Goal: Information Seeking & Learning: Learn about a topic

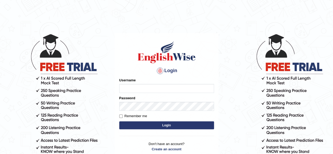
type input "Shamim"
click at [143, 125] on button "Login" at bounding box center [166, 126] width 95 height 8
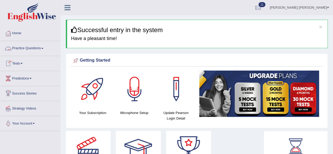
click at [45, 47] on link "Practice Questions" at bounding box center [30, 47] width 60 height 13
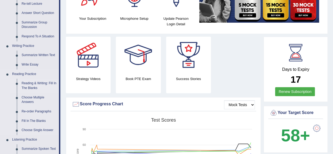
scroll to position [105, 0]
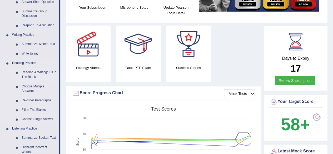
click at [36, 72] on link "Reading & Writing: Fill In The Blanks" at bounding box center [39, 75] width 40 height 14
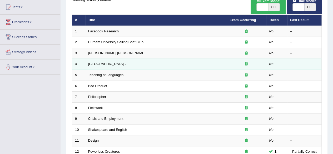
scroll to position [26, 0]
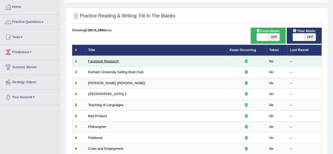
click at [112, 62] on link "Facebook Research" at bounding box center [103, 61] width 31 height 4
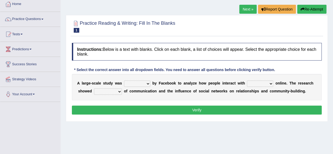
scroll to position [26, 0]
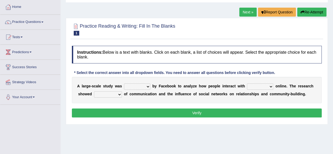
click at [147, 86] on select "surveyed had asked made" at bounding box center [137, 87] width 26 height 6
click at [269, 85] on select "together all each other another" at bounding box center [260, 87] width 26 height 6
select select "each other"
click at [247, 84] on select "together all each other another" at bounding box center [260, 87] width 26 height 6
click at [120, 94] on select "advantages standards fellowships patterns" at bounding box center [108, 94] width 28 height 6
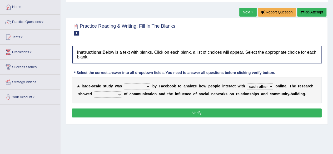
select select "advantages"
click at [94, 91] on select "advantages standards fellowships patterns" at bounding box center [108, 94] width 28 height 6
click at [148, 85] on select "surveyed had asked made" at bounding box center [137, 87] width 26 height 6
select select "surveyed"
click at [124, 84] on select "surveyed had asked made" at bounding box center [137, 87] width 26 height 6
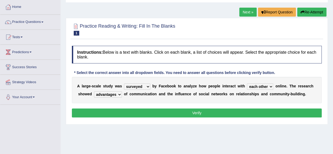
click at [148, 110] on button "Verify" at bounding box center [197, 113] width 250 height 9
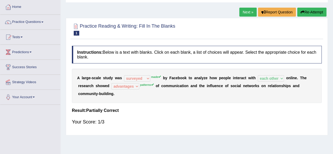
click at [248, 12] on link "Next »" at bounding box center [248, 12] width 17 height 9
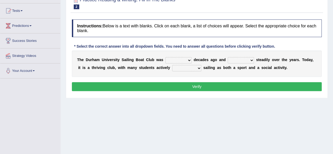
click at [188, 59] on select "found fund founded find" at bounding box center [179, 60] width 26 height 6
select select "found"
click at [166, 57] on select "found fund founded find" at bounding box center [179, 60] width 26 height 6
click at [251, 59] on select "grow growing has grown grown" at bounding box center [241, 60] width 26 height 6
select select "growing"
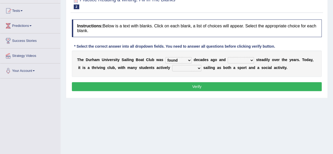
click at [228, 57] on select "grow growing has grown grown" at bounding box center [241, 60] width 26 height 6
click at [198, 69] on select "enjoy enjoyed are enjoying enjoying" at bounding box center [186, 68] width 29 height 6
select select "enjoyed"
click at [172, 65] on select "enjoy enjoyed are enjoying enjoying" at bounding box center [186, 68] width 29 height 6
click at [187, 83] on button "Verify" at bounding box center [197, 86] width 250 height 9
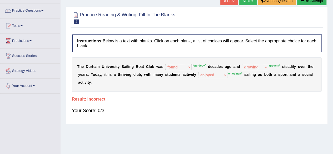
scroll to position [26, 0]
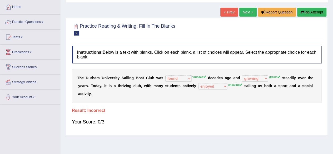
click at [243, 12] on link "Next »" at bounding box center [248, 12] width 17 height 9
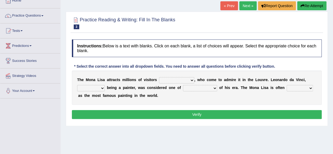
scroll to position [79, 0]
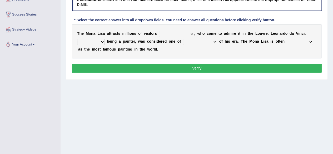
click at [191, 33] on select "around the year the all year all year round per year" at bounding box center [176, 34] width 35 height 6
select select "around the year"
click at [159, 31] on select "around the year the all year all year round per year" at bounding box center [176, 34] width 35 height 6
click at [101, 41] on select "rather than as much as as well as as long as" at bounding box center [91, 42] width 28 height 6
select select "as well as"
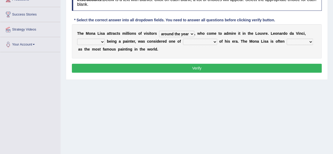
click at [77, 39] on select "rather than as much as as well as as long as" at bounding box center [91, 42] width 28 height 6
click at [212, 40] on select "better artists artist the better artist the best artists" at bounding box center [200, 42] width 34 height 6
select select "the best artists"
click at [183, 39] on select "better artists artist the better artist the best artists" at bounding box center [200, 42] width 34 height 6
click at [307, 43] on select "classified suggested predicted described" at bounding box center [300, 42] width 26 height 6
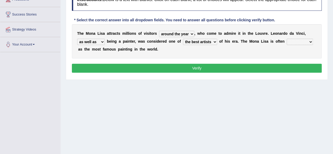
select select "predicted"
click at [287, 39] on select "classified suggested predicted described" at bounding box center [300, 42] width 26 height 6
click at [288, 68] on button "Verify" at bounding box center [197, 68] width 250 height 9
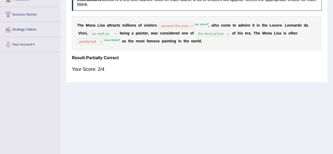
scroll to position [0, 0]
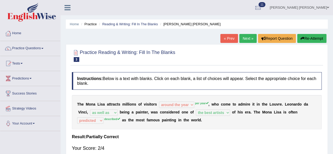
click at [245, 40] on link "Next »" at bounding box center [248, 38] width 17 height 9
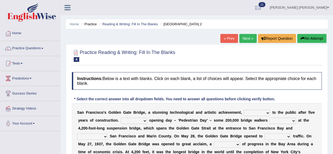
scroll to position [53, 0]
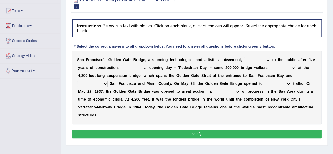
click at [267, 59] on select "opens closes appears equals" at bounding box center [257, 60] width 26 height 6
select select "opens"
click at [244, 57] on select "opens closes appears equals" at bounding box center [257, 60] width 26 height 6
click at [145, 69] on select "On During Since When" at bounding box center [134, 68] width 26 height 6
select select "On"
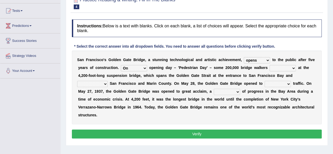
click at [121, 65] on select "On During Since When" at bounding box center [134, 68] width 26 height 6
click at [294, 69] on select "stationed looked marveled laughed" at bounding box center [283, 68] width 26 height 6
select select "laughed"
click at [270, 65] on select "stationed looked marveled laughed" at bounding box center [283, 68] width 26 height 6
click at [104, 84] on select "separates connects channels differentiates" at bounding box center [92, 84] width 31 height 6
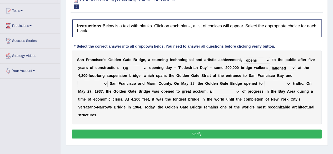
select select "channels"
click at [77, 81] on select "separates connects channels differentiates" at bounding box center [92, 84] width 31 height 6
click at [239, 91] on select "denial symbol technique yield" at bounding box center [227, 92] width 26 height 6
select select "yield"
click at [214, 89] on select "denial symbol technique yield" at bounding box center [227, 92] width 26 height 6
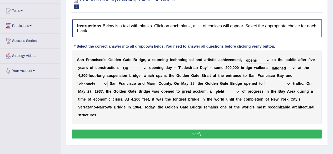
click at [219, 132] on button "Verify" at bounding box center [197, 134] width 250 height 9
click at [289, 83] on select "aquatic vehicular airborne watertight" at bounding box center [278, 84] width 26 height 6
select select "vehicular"
click at [265, 81] on select "aquatic vehicular airborne watertight" at bounding box center [278, 84] width 26 height 6
click at [230, 135] on button "Verify" at bounding box center [197, 134] width 250 height 9
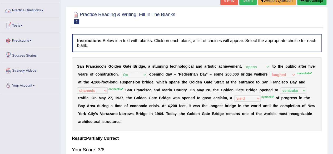
scroll to position [0, 0]
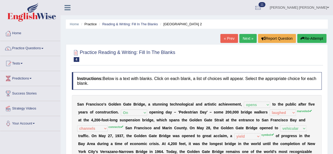
click at [44, 47] on link "Practice Questions" at bounding box center [30, 47] width 60 height 13
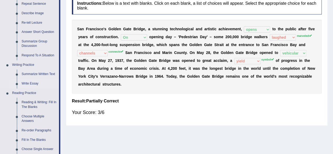
scroll to position [132, 0]
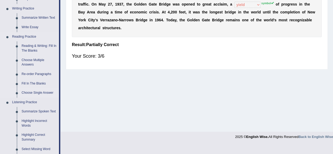
click at [36, 93] on link "Choose Single Answer" at bounding box center [39, 92] width 40 height 9
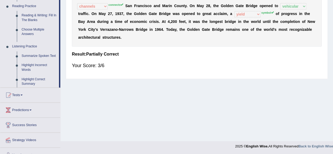
scroll to position [107, 0]
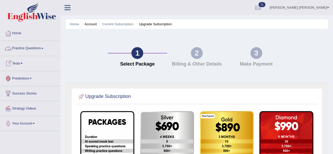
click at [21, 62] on link "Tests" at bounding box center [30, 62] width 60 height 13
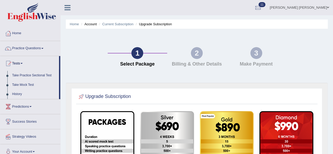
click at [18, 93] on link "History" at bounding box center [34, 94] width 49 height 9
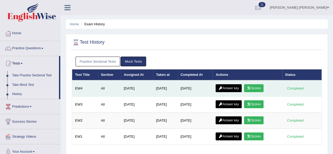
click at [229, 87] on link "Answer key" at bounding box center [229, 88] width 26 height 8
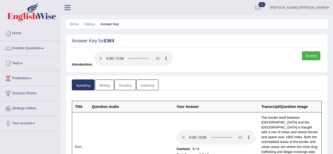
click at [130, 85] on link "Reading" at bounding box center [125, 85] width 21 height 11
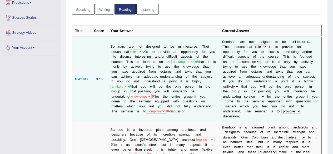
scroll to position [23, 0]
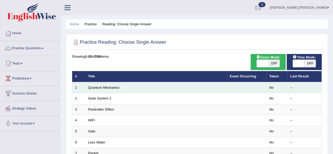
click at [108, 90] on td "Quantum Mechanics" at bounding box center [156, 87] width 142 height 11
click at [108, 89] on link "Quantum Mechanics" at bounding box center [103, 88] width 31 height 4
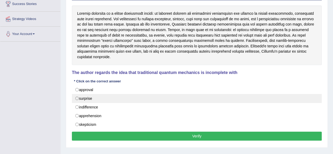
scroll to position [105, 0]
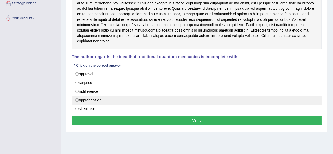
click at [108, 96] on label "apprehension" at bounding box center [197, 100] width 250 height 9
radio input "true"
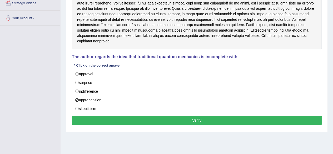
click at [155, 116] on button "Verify" at bounding box center [197, 120] width 250 height 9
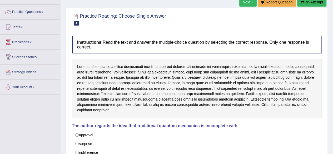
scroll to position [0, 0]
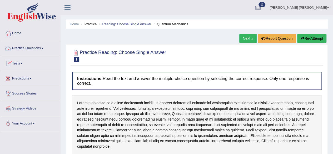
click at [42, 49] on link "Practice Questions" at bounding box center [30, 47] width 60 height 13
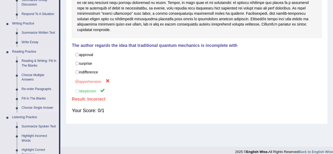
scroll to position [132, 0]
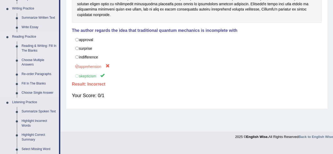
click at [37, 45] on link "Reading & Writing: Fill In The Blanks" at bounding box center [39, 48] width 40 height 14
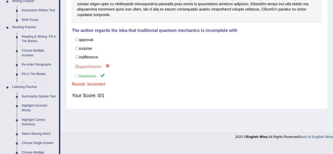
scroll to position [107, 0]
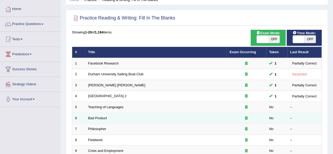
scroll to position [53, 0]
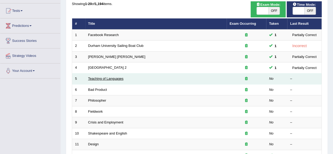
click at [116, 78] on link "Teaching of Languages" at bounding box center [105, 79] width 35 height 4
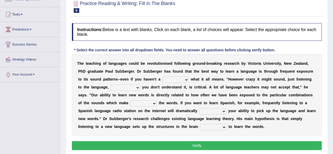
scroll to position [53, 0]
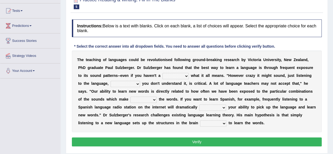
click at [186, 75] on select "dew claw clue due" at bounding box center [176, 76] width 26 height 6
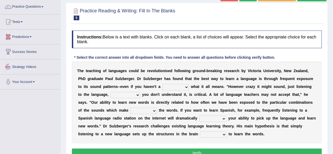
scroll to position [26, 0]
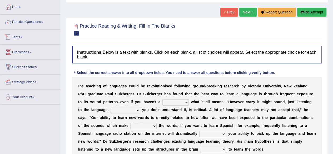
click at [40, 23] on link "Practice Questions" at bounding box center [30, 21] width 60 height 13
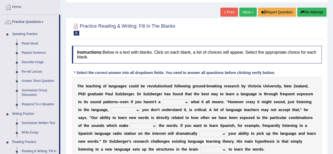
click at [29, 53] on link "Repeat Sentence" at bounding box center [39, 52] width 40 height 9
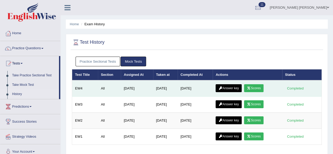
click at [255, 89] on link "Scores" at bounding box center [254, 88] width 20 height 8
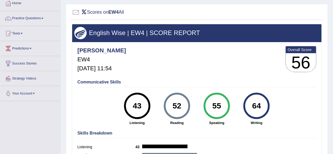
scroll to position [79, 0]
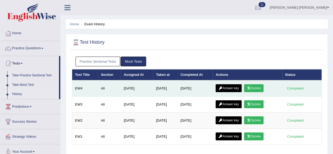
click at [232, 86] on link "Answer key" at bounding box center [229, 88] width 26 height 8
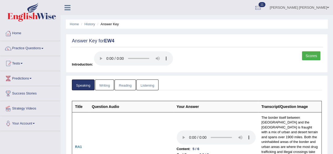
click at [108, 84] on link "Writing" at bounding box center [104, 85] width 19 height 11
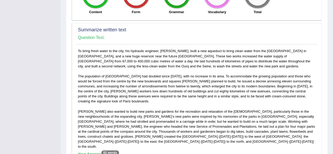
scroll to position [224, 0]
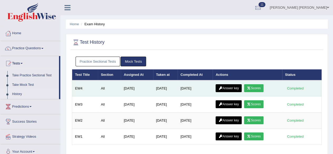
click at [258, 85] on link "Scores" at bounding box center [254, 88] width 20 height 8
click at [235, 85] on link "Answer key" at bounding box center [229, 88] width 26 height 8
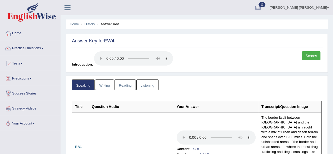
click at [144, 84] on link "Listening" at bounding box center [148, 85] width 22 height 11
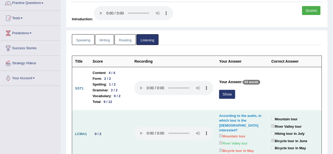
scroll to position [79, 0]
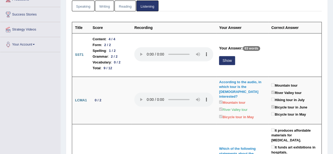
click at [84, 6] on link "Speaking" at bounding box center [83, 6] width 23 height 11
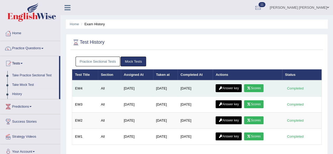
click at [258, 89] on link "Scores" at bounding box center [254, 88] width 20 height 8
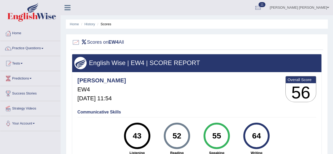
scroll to position [79, 0]
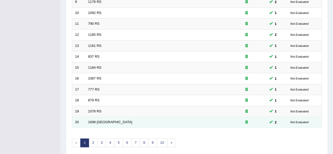
scroll to position [192, 0]
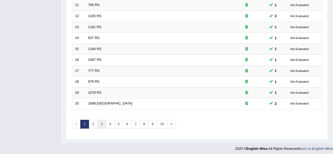
click at [102, 120] on link "3" at bounding box center [102, 124] width 9 height 9
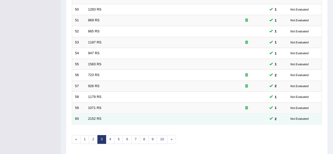
scroll to position [192, 0]
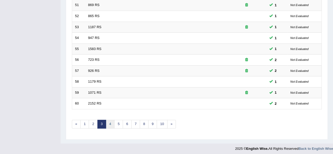
click at [110, 120] on link "4" at bounding box center [110, 124] width 9 height 9
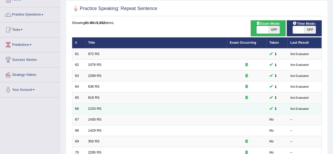
scroll to position [53, 0]
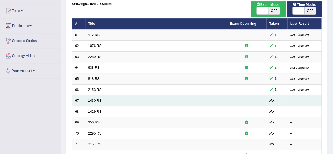
click at [91, 100] on link "1430 RS" at bounding box center [94, 101] width 13 height 4
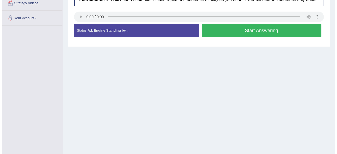
scroll to position [79, 0]
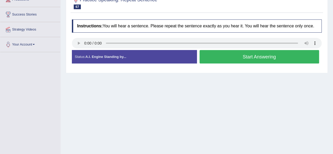
click at [220, 54] on button "Start Answering" at bounding box center [260, 56] width 120 height 13
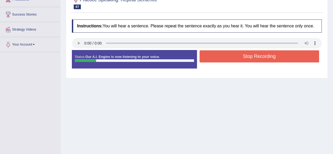
click at [220, 54] on button "Stop Recording" at bounding box center [260, 56] width 120 height 12
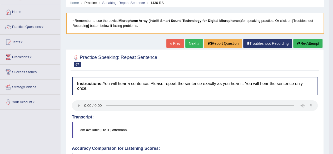
scroll to position [0, 0]
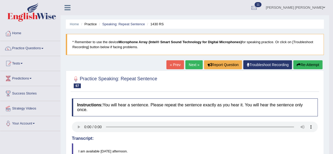
click at [192, 64] on link "Next »" at bounding box center [194, 64] width 17 height 9
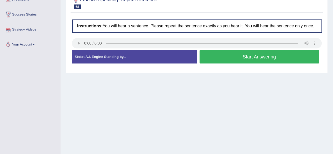
click at [219, 57] on button "Start Answering" at bounding box center [260, 56] width 120 height 13
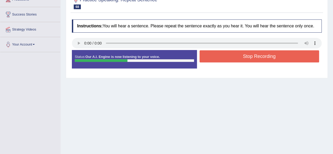
click at [219, 55] on button "Stop Recording" at bounding box center [260, 56] width 120 height 12
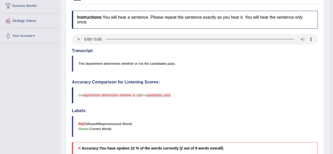
scroll to position [53, 0]
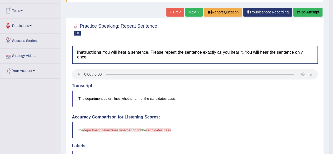
click at [173, 11] on link "« Prev" at bounding box center [175, 12] width 17 height 9
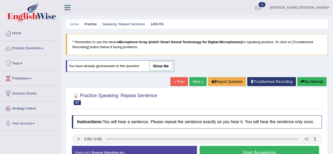
click at [197, 81] on link "Next »" at bounding box center [198, 81] width 17 height 9
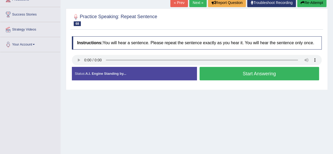
click at [228, 75] on button "Start Answering" at bounding box center [260, 73] width 120 height 13
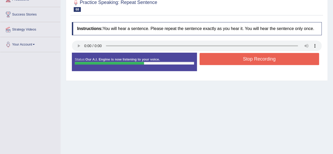
click at [225, 59] on button "Stop Recording" at bounding box center [260, 59] width 120 height 12
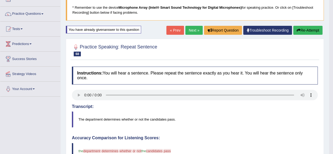
scroll to position [26, 0]
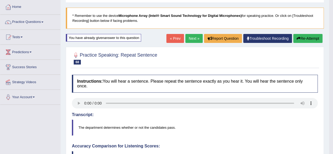
click at [193, 37] on link "Next »" at bounding box center [194, 38] width 17 height 9
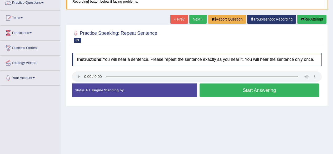
scroll to position [79, 0]
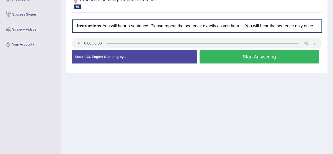
click at [246, 55] on button "Start Answering" at bounding box center [260, 56] width 120 height 13
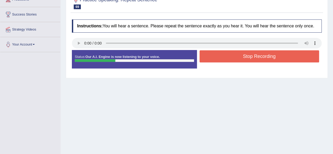
click at [222, 58] on button "Stop Recording" at bounding box center [260, 56] width 120 height 12
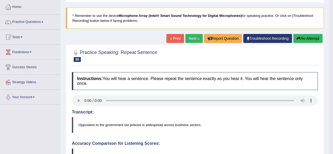
scroll to position [26, 0]
click at [192, 38] on link "Next »" at bounding box center [194, 38] width 17 height 9
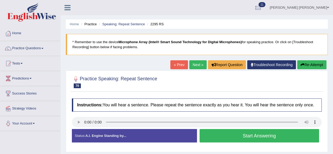
click at [222, 135] on button "Start Answering" at bounding box center [260, 135] width 120 height 13
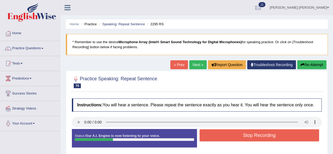
click at [221, 134] on button "Stop Recording" at bounding box center [260, 135] width 120 height 12
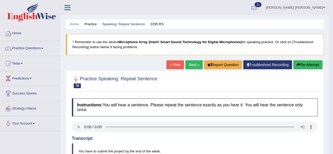
click at [188, 64] on link "Next »" at bounding box center [194, 64] width 17 height 9
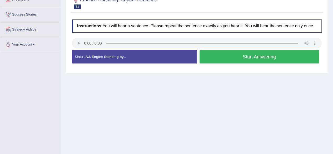
click at [220, 56] on button "Start Answering" at bounding box center [260, 56] width 120 height 13
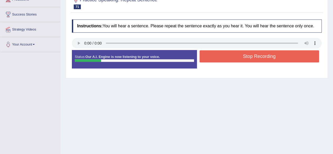
click at [220, 53] on button "Stop Recording" at bounding box center [260, 56] width 120 height 12
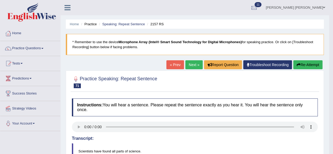
click at [193, 63] on link "Next »" at bounding box center [194, 64] width 17 height 9
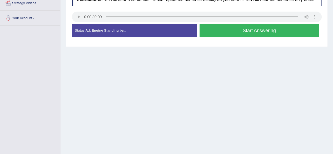
click at [217, 33] on button "Start Answering" at bounding box center [260, 30] width 120 height 13
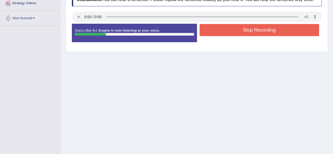
click at [215, 29] on button "Stop Recording" at bounding box center [260, 30] width 120 height 12
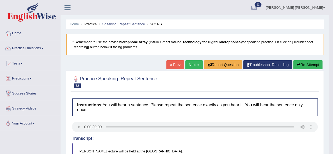
click at [193, 63] on link "Next »" at bounding box center [194, 64] width 17 height 9
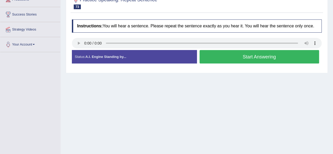
click at [214, 59] on button "Start Answering" at bounding box center [260, 56] width 120 height 13
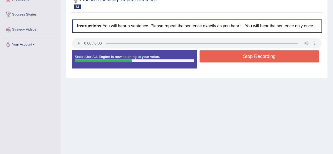
click at [214, 57] on button "Stop Recording" at bounding box center [260, 56] width 120 height 12
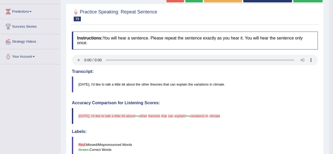
scroll to position [26, 0]
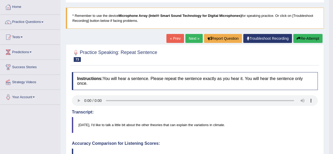
click at [190, 37] on link "Next »" at bounding box center [194, 38] width 17 height 9
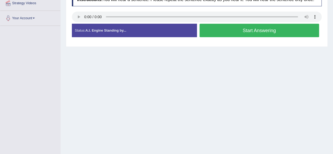
click at [213, 32] on button "Start Answering" at bounding box center [260, 30] width 120 height 13
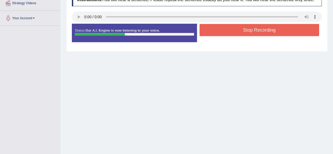
click at [218, 29] on button "Stop Recording" at bounding box center [260, 30] width 120 height 12
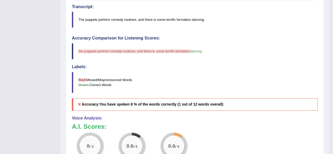
scroll to position [79, 0]
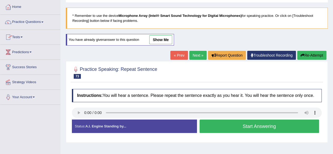
click at [196, 55] on link "Next »" at bounding box center [198, 55] width 17 height 9
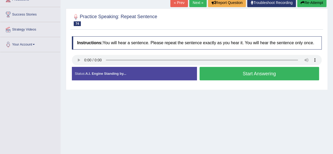
click at [237, 70] on button "Start Answering" at bounding box center [260, 73] width 120 height 13
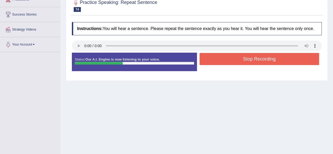
click at [226, 59] on button "Stop Recording" at bounding box center [260, 59] width 120 height 12
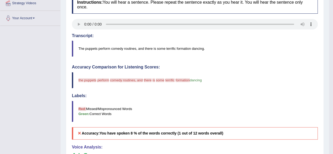
scroll to position [53, 0]
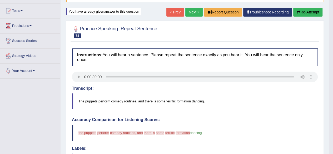
click at [192, 12] on link "Next »" at bounding box center [194, 12] width 17 height 9
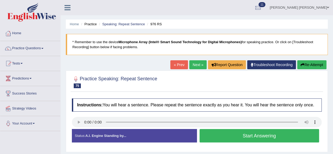
click at [226, 135] on button "Start Answering" at bounding box center [260, 135] width 120 height 13
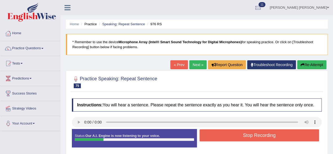
click at [232, 135] on button "Stop Recording" at bounding box center [260, 135] width 120 height 12
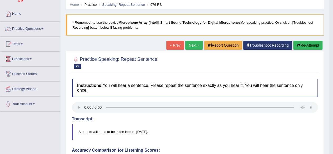
scroll to position [26, 0]
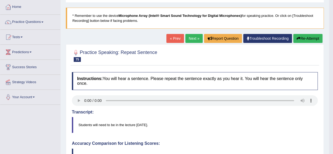
click at [190, 38] on link "Next »" at bounding box center [194, 38] width 17 height 9
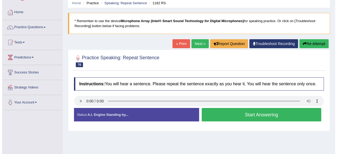
scroll to position [79, 0]
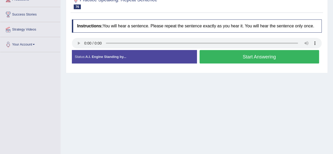
click at [216, 56] on button "Start Answering" at bounding box center [260, 56] width 120 height 13
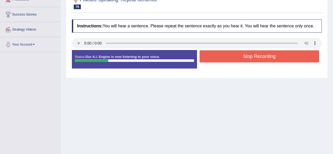
click at [216, 57] on button "Stop Recording" at bounding box center [260, 56] width 120 height 12
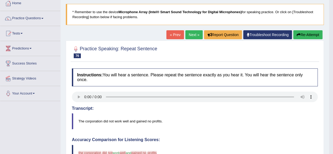
scroll to position [0, 0]
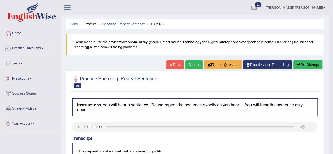
click at [190, 62] on link "Next »" at bounding box center [194, 64] width 17 height 9
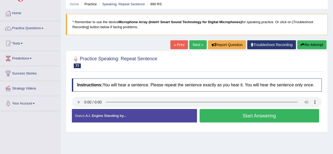
scroll to position [79, 0]
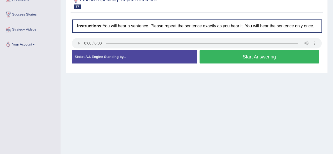
click at [213, 56] on button "Start Answering" at bounding box center [260, 56] width 120 height 13
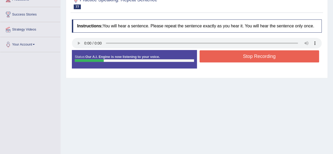
click at [211, 53] on button "Stop Recording" at bounding box center [260, 56] width 120 height 12
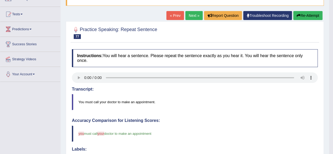
scroll to position [47, 0]
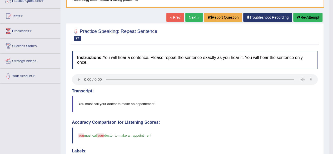
click at [191, 15] on link "Next »" at bounding box center [194, 17] width 17 height 9
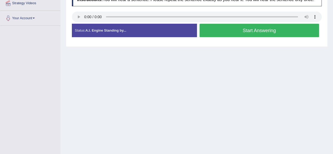
click at [222, 30] on button "Start Answering" at bounding box center [260, 30] width 120 height 13
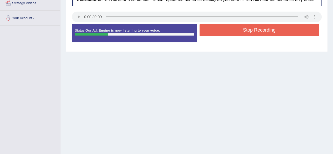
click at [232, 30] on button "Stop Recording" at bounding box center [260, 30] width 120 height 12
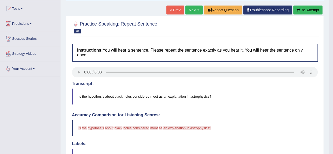
scroll to position [52, 0]
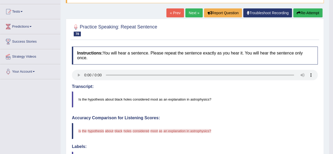
click at [190, 14] on link "Next »" at bounding box center [194, 12] width 17 height 9
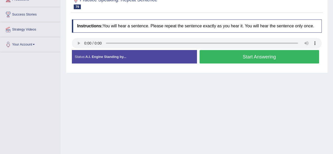
click at [226, 55] on button "Start Answering" at bounding box center [260, 56] width 120 height 13
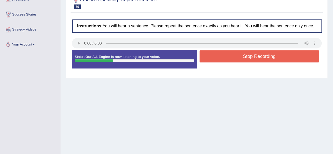
click at [222, 56] on button "Stop Recording" at bounding box center [260, 56] width 120 height 12
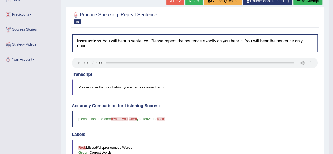
scroll to position [26, 0]
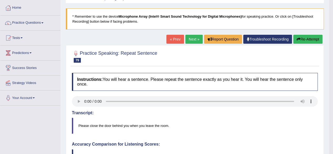
click at [194, 39] on link "Next »" at bounding box center [194, 39] width 17 height 9
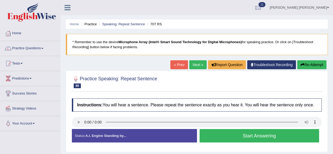
click at [239, 134] on button "Start Answering" at bounding box center [260, 135] width 120 height 13
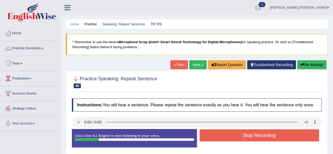
click at [225, 135] on button "Stop Recording" at bounding box center [260, 135] width 120 height 12
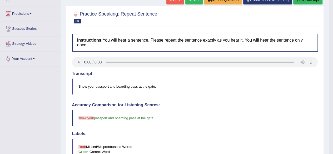
scroll to position [26, 0]
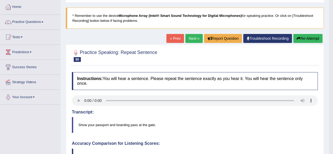
click at [191, 39] on link "Next »" at bounding box center [194, 38] width 17 height 9
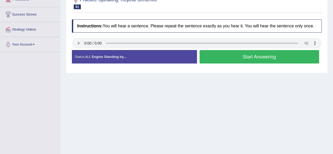
click at [243, 59] on button "Start Answering" at bounding box center [260, 56] width 120 height 13
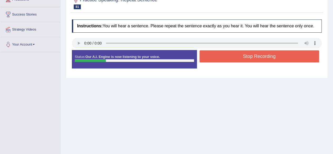
click at [229, 54] on button "Stop Recording" at bounding box center [260, 56] width 120 height 12
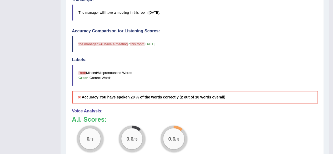
scroll to position [137, 0]
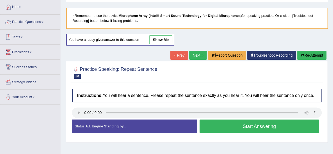
click at [195, 56] on link "Next »" at bounding box center [198, 55] width 17 height 9
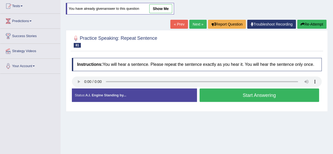
scroll to position [79, 0]
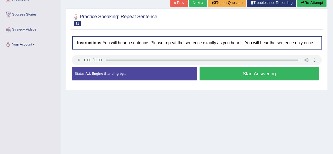
click at [236, 69] on button "Start Answering" at bounding box center [260, 73] width 120 height 13
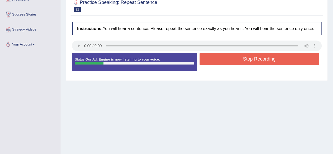
click at [237, 57] on button "Stop Recording" at bounding box center [260, 59] width 120 height 12
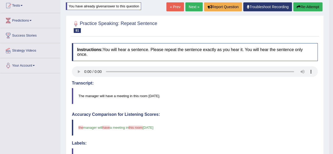
scroll to position [0, 0]
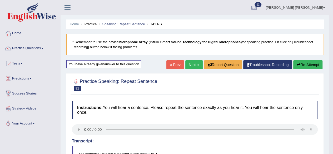
click at [188, 65] on link "Next »" at bounding box center [194, 64] width 17 height 9
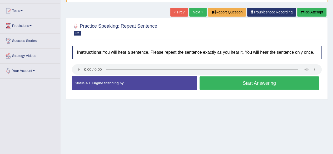
click at [217, 79] on button "Start Answering" at bounding box center [260, 82] width 120 height 13
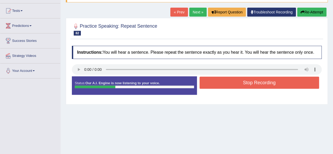
click at [234, 83] on button "Stop Recording" at bounding box center [260, 83] width 120 height 12
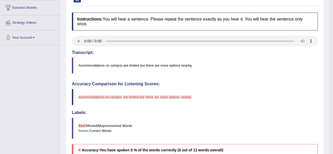
scroll to position [53, 0]
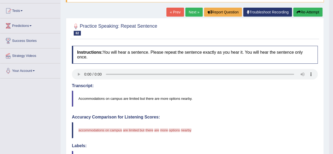
click at [189, 11] on link "Next »" at bounding box center [194, 12] width 17 height 9
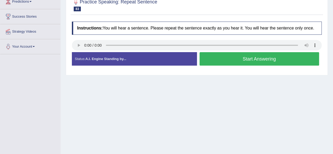
scroll to position [79, 0]
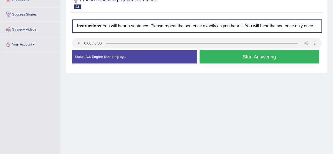
click at [236, 53] on button "Start Answering" at bounding box center [260, 56] width 120 height 13
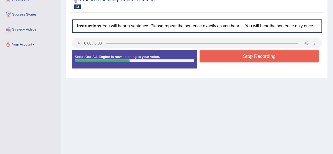
click at [234, 55] on button "Stop Recording" at bounding box center [260, 56] width 120 height 12
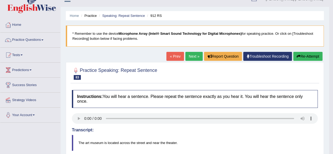
scroll to position [0, 0]
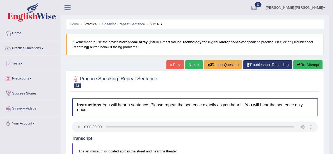
click at [173, 64] on link "« Prev" at bounding box center [175, 64] width 17 height 9
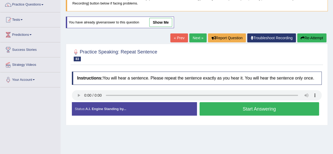
scroll to position [105, 0]
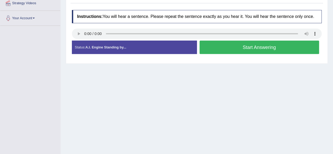
click at [231, 46] on button "Start Answering" at bounding box center [260, 47] width 120 height 13
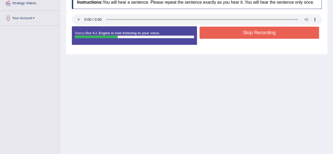
click at [228, 30] on button "Stop Recording" at bounding box center [260, 33] width 120 height 12
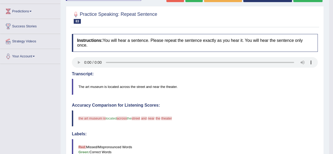
scroll to position [8, 0]
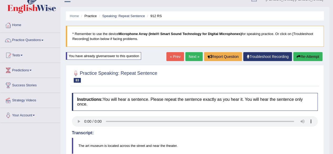
click at [191, 57] on link "Next »" at bounding box center [194, 56] width 17 height 9
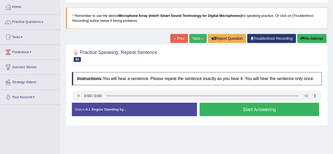
click at [214, 108] on button "Start Answering" at bounding box center [260, 109] width 120 height 13
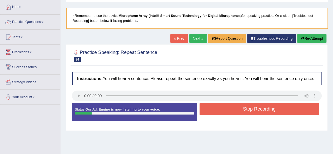
click at [219, 107] on button "Stop Recording" at bounding box center [260, 109] width 120 height 12
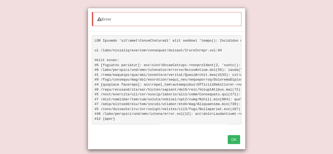
scroll to position [137, 0]
click at [232, 143] on button "OK" at bounding box center [234, 139] width 12 height 9
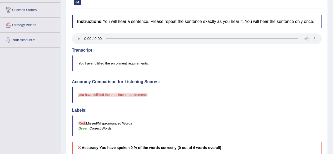
scroll to position [54, 0]
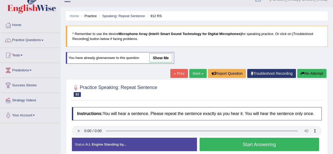
scroll to position [8, 0]
click at [196, 71] on link "Next »" at bounding box center [198, 73] width 17 height 9
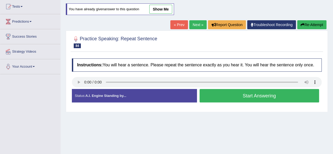
scroll to position [79, 0]
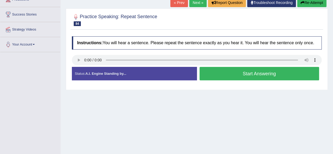
click at [241, 73] on button "Start Answering" at bounding box center [260, 73] width 120 height 13
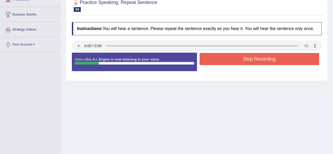
click at [229, 58] on button "Stop Recording" at bounding box center [260, 59] width 120 height 12
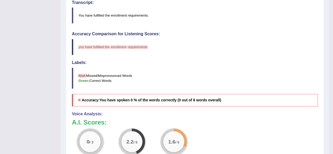
scroll to position [105, 0]
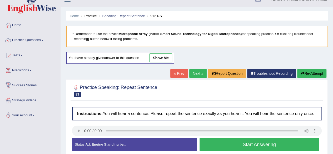
click at [237, 146] on button "Start Answering" at bounding box center [260, 144] width 120 height 13
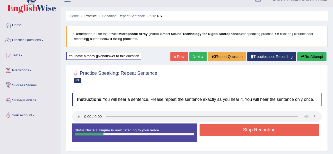
click at [230, 129] on button "Stop Recording" at bounding box center [260, 130] width 120 height 12
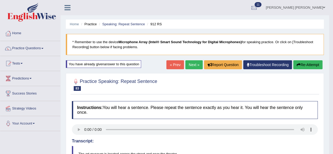
click at [193, 63] on link "Next »" at bounding box center [194, 64] width 17 height 9
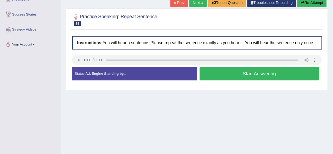
click at [216, 75] on button "Start Answering" at bounding box center [260, 73] width 120 height 13
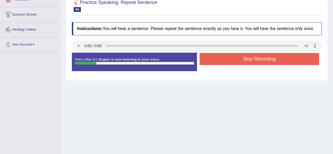
click at [221, 60] on button "Stop Recording" at bounding box center [260, 59] width 120 height 12
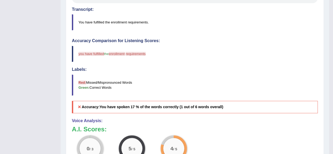
scroll to position [53, 0]
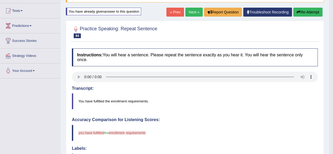
click at [192, 10] on link "Next »" at bounding box center [194, 12] width 17 height 9
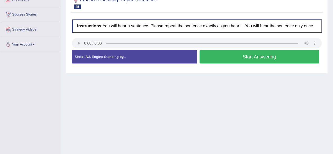
click at [225, 56] on button "Start Answering" at bounding box center [260, 56] width 120 height 13
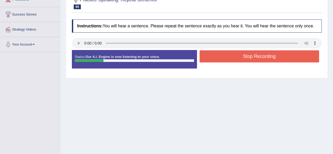
click at [227, 57] on button "Stop Recording" at bounding box center [260, 56] width 120 height 12
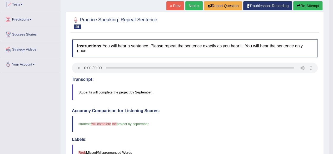
scroll to position [26, 0]
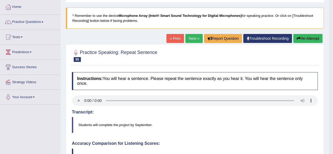
click at [193, 37] on link "Next »" at bounding box center [194, 38] width 17 height 9
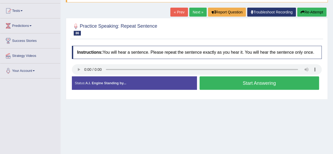
click at [233, 80] on button "Start Answering" at bounding box center [260, 82] width 120 height 13
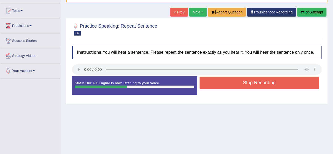
click at [250, 81] on button "Stop Recording" at bounding box center [260, 83] width 120 height 12
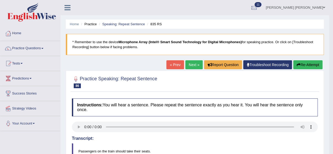
click at [176, 62] on link "« Prev" at bounding box center [175, 64] width 17 height 9
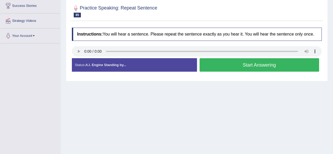
scroll to position [105, 0]
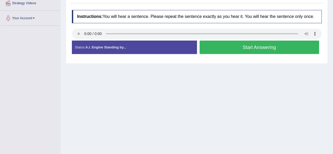
click at [214, 44] on button "Start Answering" at bounding box center [260, 47] width 120 height 13
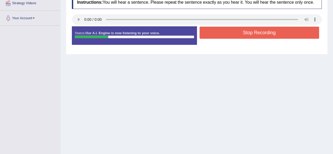
click at [238, 34] on button "Stop Recording" at bounding box center [260, 33] width 120 height 12
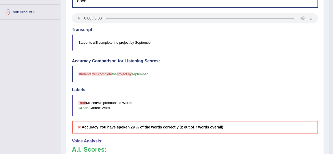
scroll to position [53, 0]
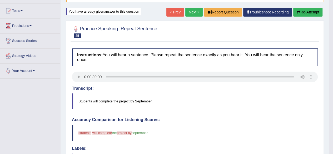
click at [190, 11] on link "Next »" at bounding box center [194, 12] width 17 height 9
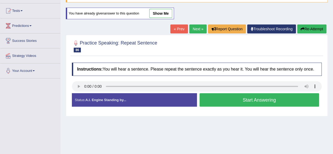
click at [230, 97] on button "Start Answering" at bounding box center [260, 99] width 120 height 13
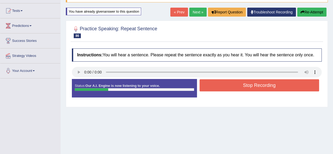
click at [224, 85] on button "Stop Recording" at bounding box center [260, 85] width 120 height 12
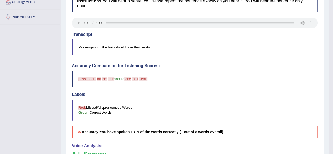
scroll to position [53, 0]
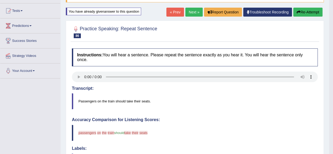
click at [190, 11] on link "Next »" at bounding box center [194, 12] width 17 height 9
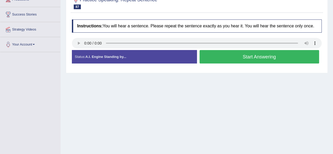
click at [217, 56] on button "Start Answering" at bounding box center [260, 56] width 120 height 13
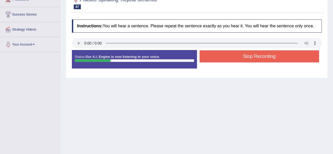
click at [229, 57] on button "Stop Recording" at bounding box center [260, 56] width 120 height 12
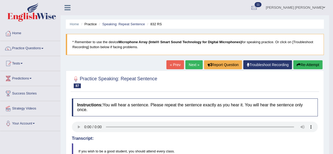
click at [191, 64] on link "Next »" at bounding box center [194, 64] width 17 height 9
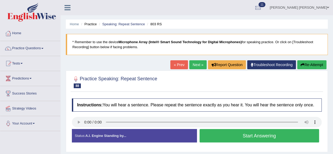
click at [215, 132] on button "Start Answering" at bounding box center [260, 135] width 120 height 13
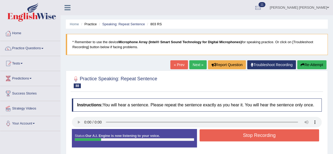
click at [222, 135] on button "Stop Recording" at bounding box center [260, 135] width 120 height 12
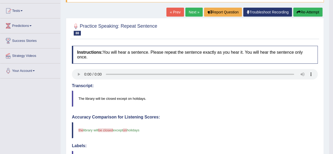
scroll to position [26, 0]
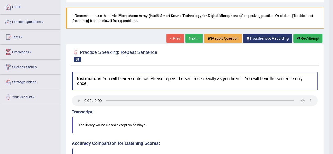
click at [189, 39] on link "Next »" at bounding box center [194, 38] width 17 height 9
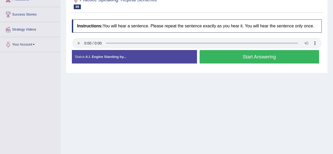
click at [214, 54] on button "Start Answering" at bounding box center [260, 56] width 120 height 13
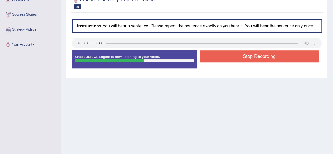
click at [259, 56] on button "Stop Recording" at bounding box center [260, 56] width 120 height 12
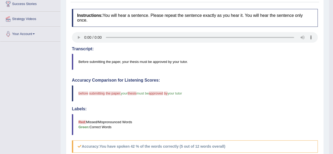
scroll to position [185, 0]
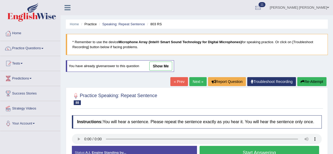
click at [200, 81] on link "Next »" at bounding box center [198, 81] width 17 height 9
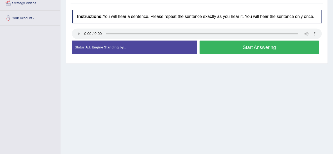
click at [226, 48] on button "Start Answering" at bounding box center [260, 47] width 120 height 13
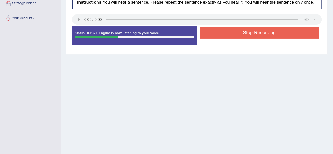
click at [263, 34] on button "Stop Recording" at bounding box center [260, 33] width 120 height 12
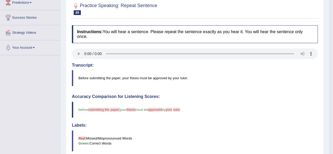
scroll to position [55, 0]
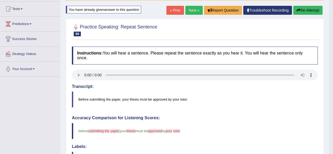
click at [189, 9] on link "Next »" at bounding box center [194, 10] width 17 height 9
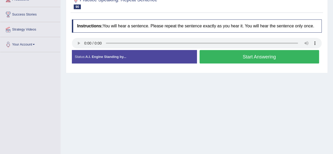
click at [222, 55] on button "Start Answering" at bounding box center [260, 56] width 120 height 13
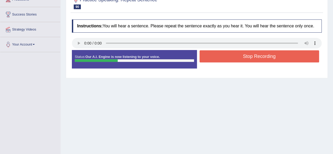
click at [235, 58] on button "Stop Recording" at bounding box center [260, 56] width 120 height 12
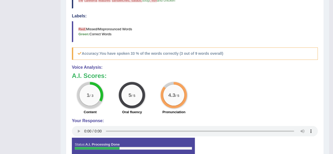
scroll to position [53, 0]
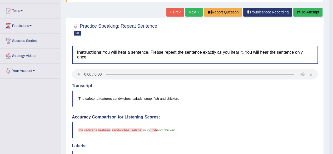
click at [190, 12] on link "Next »" at bounding box center [194, 12] width 17 height 9
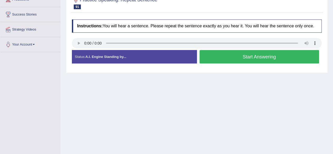
click at [226, 57] on button "Start Answering" at bounding box center [260, 56] width 120 height 13
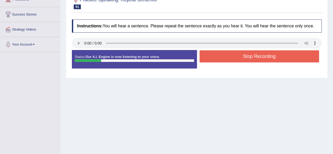
click at [224, 50] on div "Created with Highcharts 7.1.2 Great Too slow Too fast Time Speech pace meter: 0…" at bounding box center [261, 50] width 128 height 0
click at [225, 54] on button "Stop Recording" at bounding box center [260, 56] width 120 height 12
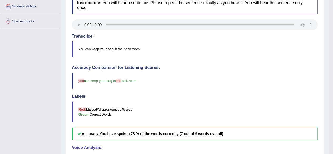
scroll to position [53, 0]
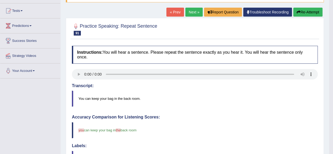
click at [193, 11] on link "Next »" at bounding box center [194, 12] width 17 height 9
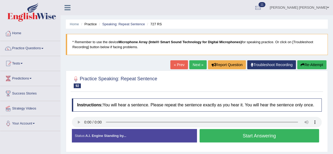
click at [241, 138] on button "Start Answering" at bounding box center [260, 135] width 120 height 13
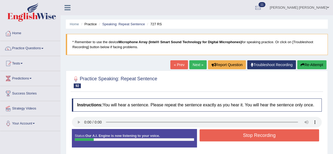
scroll to position [53, 0]
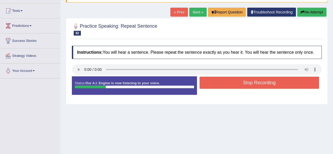
click at [222, 82] on button "Stop Recording" at bounding box center [260, 83] width 120 height 12
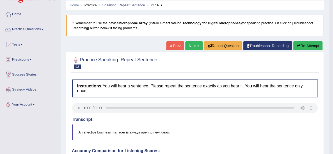
scroll to position [0, 0]
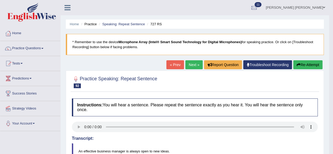
click at [191, 63] on link "Next »" at bounding box center [194, 64] width 17 height 9
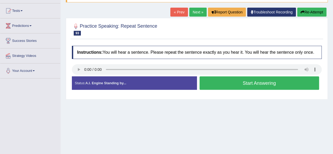
click at [218, 84] on button "Start Answering" at bounding box center [260, 82] width 120 height 13
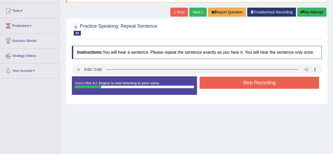
click at [225, 83] on button "Stop Recording" at bounding box center [260, 83] width 120 height 12
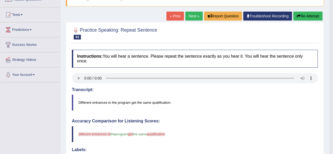
scroll to position [26, 0]
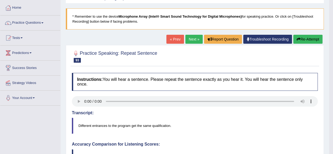
click at [192, 38] on link "Next »" at bounding box center [194, 39] width 17 height 9
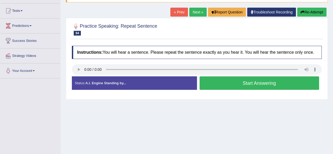
click at [219, 81] on button "Start Answering" at bounding box center [260, 82] width 120 height 13
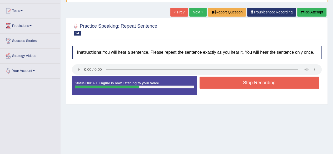
click at [216, 84] on button "Stop Recording" at bounding box center [260, 83] width 120 height 12
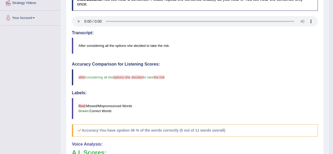
scroll to position [210, 0]
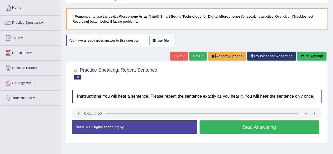
click at [196, 56] on link "Next »" at bounding box center [198, 56] width 17 height 9
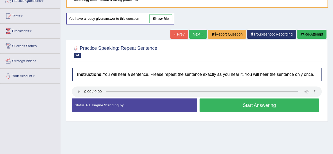
scroll to position [79, 0]
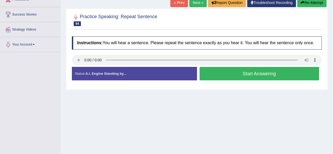
click at [224, 74] on button "Start Answering" at bounding box center [260, 73] width 120 height 13
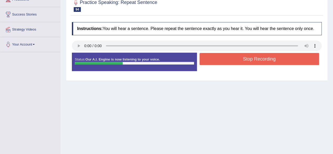
click at [255, 62] on button "Stop Recording" at bounding box center [260, 59] width 120 height 12
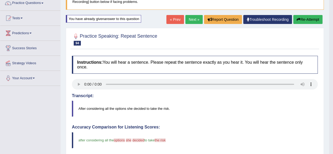
scroll to position [26, 0]
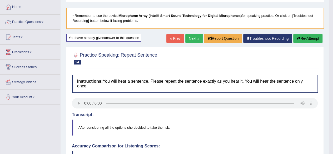
click at [193, 37] on link "Next »" at bounding box center [194, 38] width 17 height 9
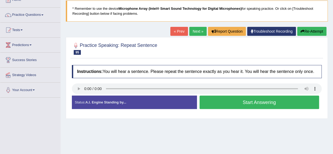
scroll to position [53, 0]
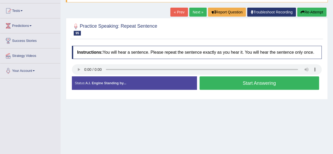
click at [216, 80] on button "Start Answering" at bounding box center [260, 82] width 120 height 13
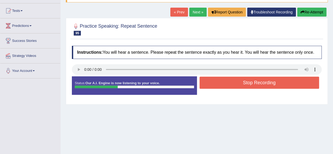
click at [216, 80] on button "Stop Recording" at bounding box center [260, 83] width 120 height 12
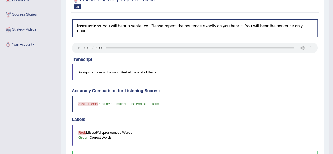
scroll to position [0, 0]
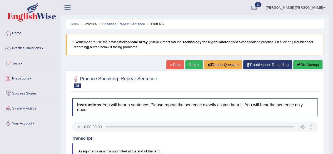
click at [192, 65] on link "Next »" at bounding box center [194, 64] width 17 height 9
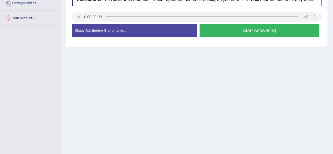
click at [236, 31] on button "Start Answering" at bounding box center [260, 30] width 120 height 13
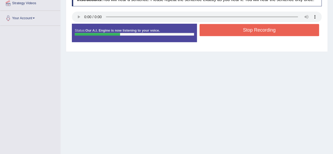
click at [241, 29] on button "Stop Recording" at bounding box center [260, 30] width 120 height 12
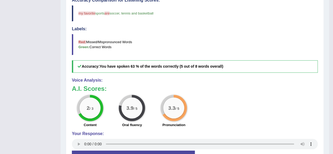
scroll to position [210, 0]
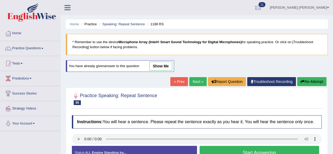
click at [196, 79] on link "Next »" at bounding box center [198, 81] width 17 height 9
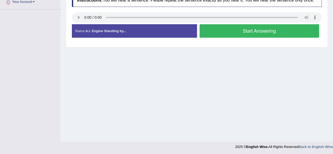
scroll to position [122, 0]
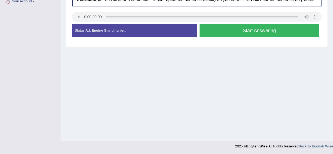
click at [223, 30] on button "Start Answering" at bounding box center [260, 30] width 120 height 13
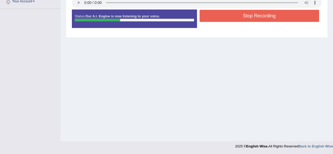
click at [230, 12] on button "Stop Recording" at bounding box center [260, 16] width 120 height 12
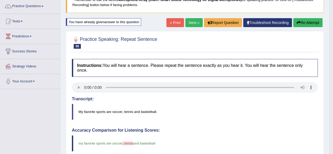
scroll to position [2, 0]
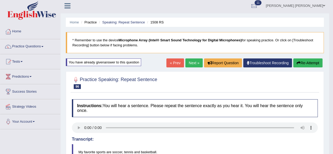
click at [172, 64] on link "« Prev" at bounding box center [175, 63] width 17 height 9
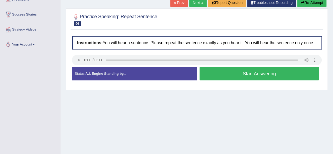
click at [227, 71] on button "Start Answering" at bounding box center [260, 73] width 120 height 13
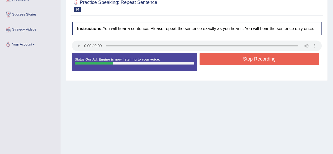
click at [246, 58] on button "Stop Recording" at bounding box center [260, 59] width 120 height 12
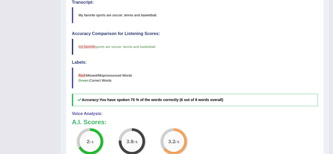
scroll to position [132, 0]
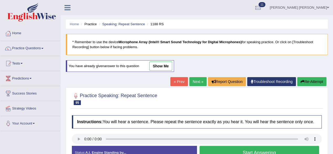
click at [196, 79] on link "Next »" at bounding box center [198, 81] width 17 height 9
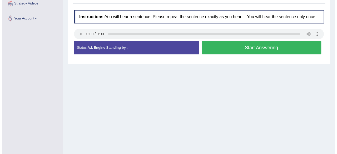
scroll to position [105, 0]
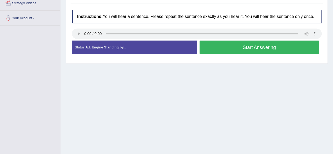
click at [234, 44] on button "Start Answering" at bounding box center [260, 47] width 120 height 13
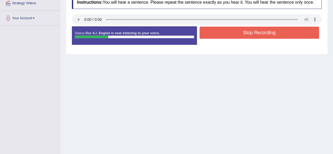
click at [228, 33] on button "Stop Recording" at bounding box center [260, 33] width 120 height 12
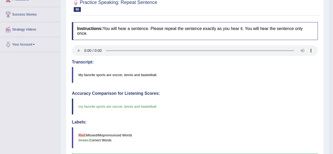
scroll to position [26, 0]
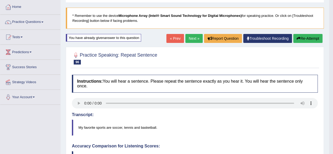
click at [193, 36] on link "Next »" at bounding box center [194, 38] width 17 height 9
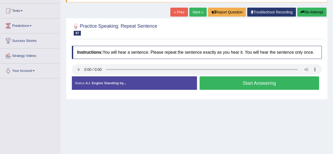
scroll to position [53, 0]
click at [210, 82] on button "Start Answering" at bounding box center [260, 82] width 120 height 13
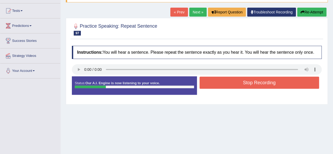
click at [224, 82] on button "Stop Recording" at bounding box center [260, 83] width 120 height 12
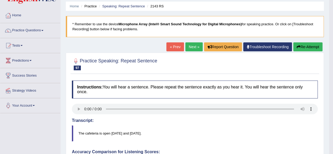
scroll to position [0, 0]
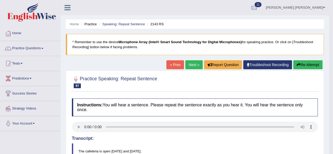
click at [192, 63] on link "Next »" at bounding box center [194, 64] width 17 height 9
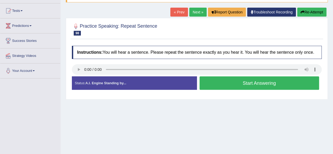
click at [221, 79] on button "Start Answering" at bounding box center [260, 82] width 120 height 13
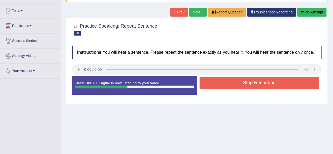
click at [230, 81] on button "Stop Recording" at bounding box center [260, 83] width 120 height 12
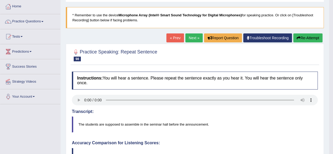
scroll to position [26, 0]
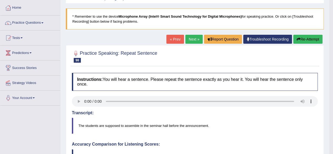
click at [190, 38] on link "Next »" at bounding box center [194, 39] width 17 height 9
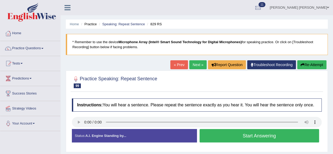
click at [221, 135] on button "Start Answering" at bounding box center [260, 135] width 120 height 13
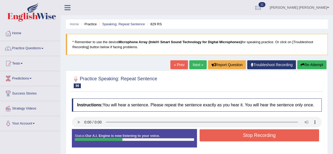
click at [240, 130] on button "Stop Recording" at bounding box center [260, 135] width 120 height 12
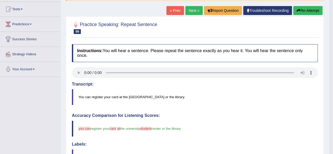
scroll to position [26, 0]
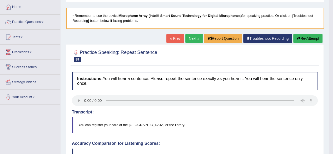
click at [188, 37] on link "Next »" at bounding box center [194, 38] width 17 height 9
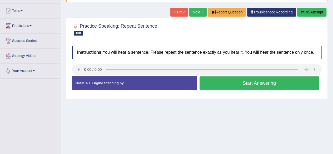
click at [228, 82] on button "Start Answering" at bounding box center [260, 82] width 120 height 13
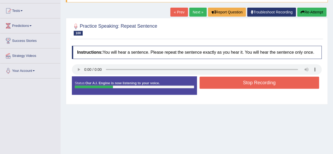
click at [233, 83] on button "Stop Recording" at bounding box center [260, 83] width 120 height 12
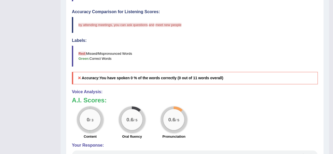
scroll to position [79, 0]
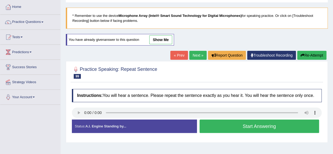
click at [195, 54] on link "Next »" at bounding box center [198, 55] width 17 height 9
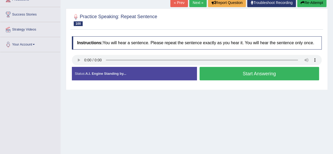
click at [217, 72] on button "Start Answering" at bounding box center [260, 73] width 120 height 13
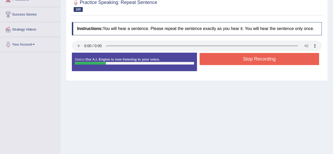
click at [253, 60] on button "Stop Recording" at bounding box center [260, 59] width 120 height 12
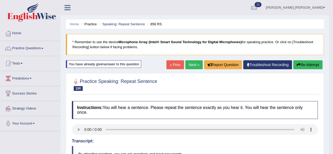
click at [191, 64] on link "Next »" at bounding box center [194, 64] width 17 height 9
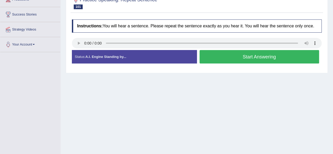
click at [226, 56] on button "Start Answering" at bounding box center [260, 56] width 120 height 13
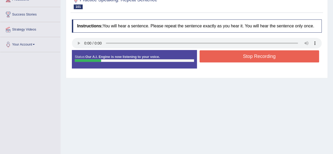
click at [231, 52] on button "Stop Recording" at bounding box center [260, 56] width 120 height 12
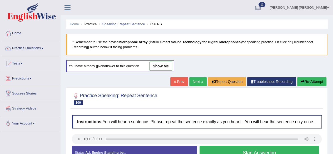
click at [196, 81] on link "Next »" at bounding box center [198, 81] width 17 height 9
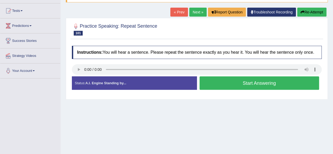
click at [217, 81] on button "Start Answering" at bounding box center [260, 82] width 120 height 13
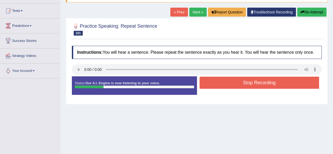
click at [219, 83] on button "Stop Recording" at bounding box center [260, 83] width 120 height 12
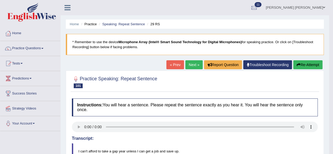
click at [190, 62] on link "Next »" at bounding box center [194, 64] width 17 height 9
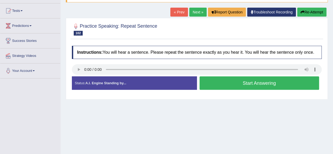
scroll to position [53, 0]
click at [210, 84] on button "Start Answering" at bounding box center [260, 82] width 120 height 13
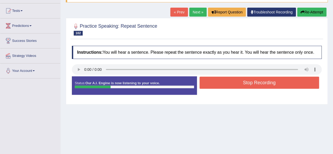
click at [213, 85] on button "Stop Recording" at bounding box center [260, 83] width 120 height 12
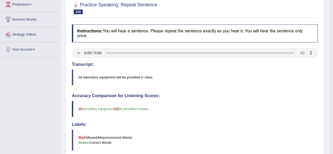
scroll to position [0, 0]
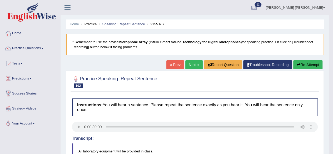
click at [188, 66] on link "Next »" at bounding box center [194, 64] width 17 height 9
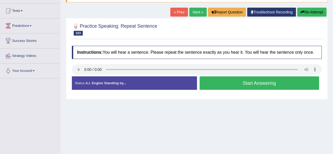
click at [229, 83] on button "Start Answering" at bounding box center [260, 82] width 120 height 13
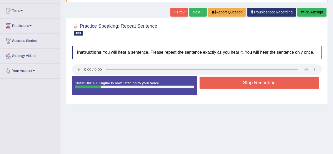
click at [217, 83] on button "Stop Recording" at bounding box center [260, 83] width 120 height 12
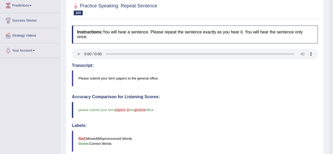
scroll to position [26, 0]
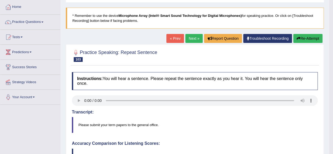
click at [190, 37] on link "Next »" at bounding box center [194, 38] width 17 height 9
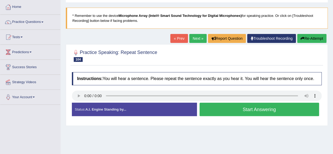
click at [221, 109] on button "Start Answering" at bounding box center [260, 109] width 120 height 13
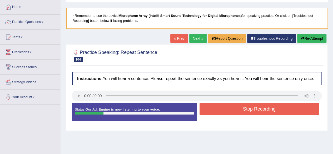
click at [214, 106] on button "Stop Recording" at bounding box center [260, 109] width 120 height 12
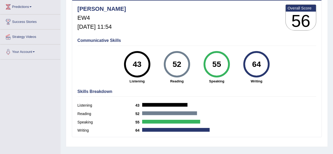
scroll to position [70, 0]
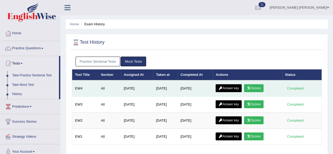
click at [232, 88] on link "Answer key" at bounding box center [229, 88] width 26 height 8
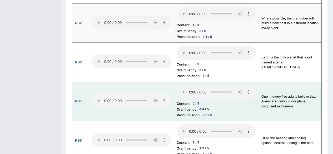
scroll to position [520, 0]
